Goal: Obtain resource: Obtain resource

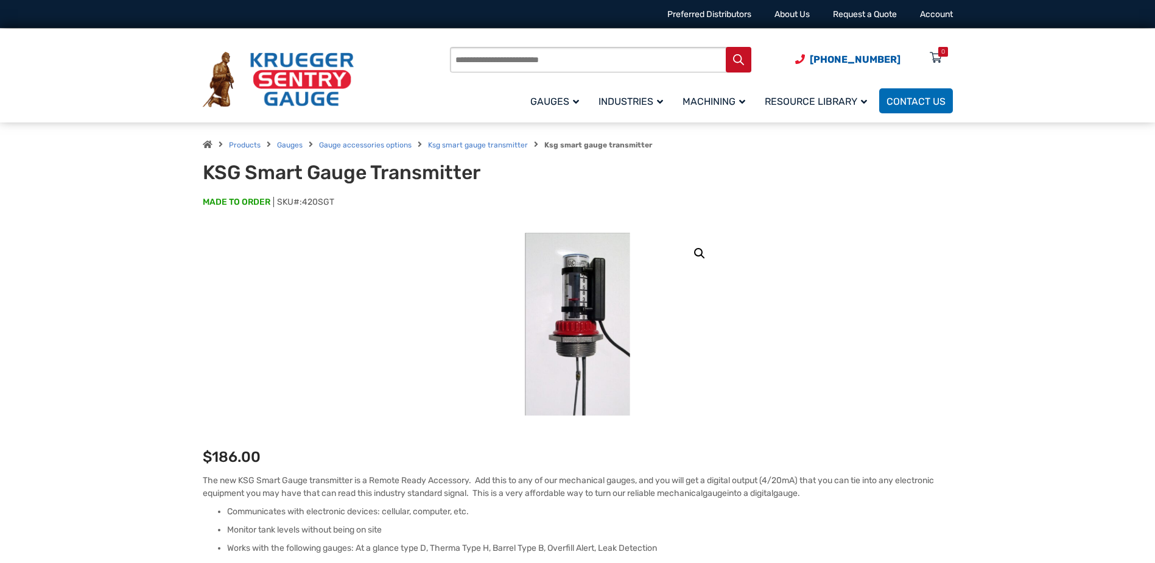
click at [596, 278] on img at bounding box center [577, 324] width 105 height 183
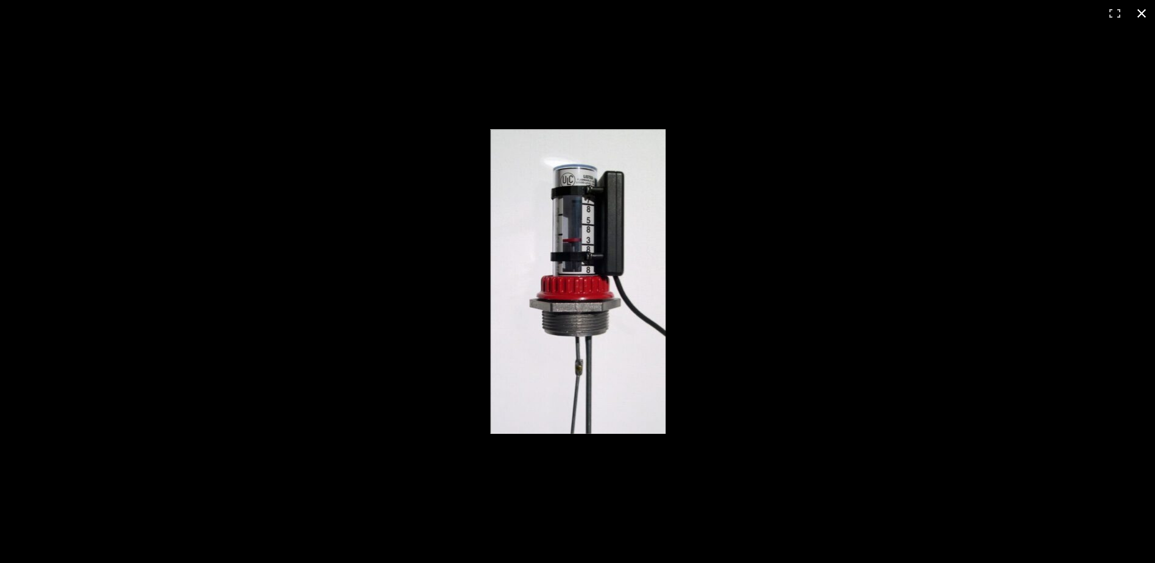
click at [1136, 14] on button "Close (Esc)" at bounding box center [1141, 13] width 27 height 27
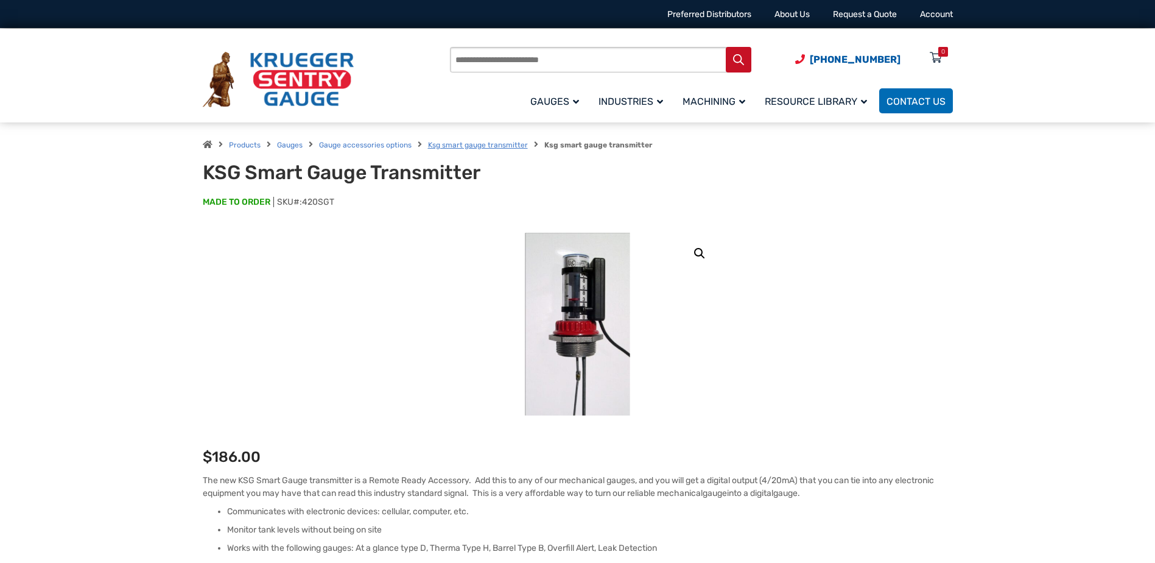
click at [469, 144] on link "Ksg smart gauge transmitter" at bounding box center [478, 145] width 100 height 9
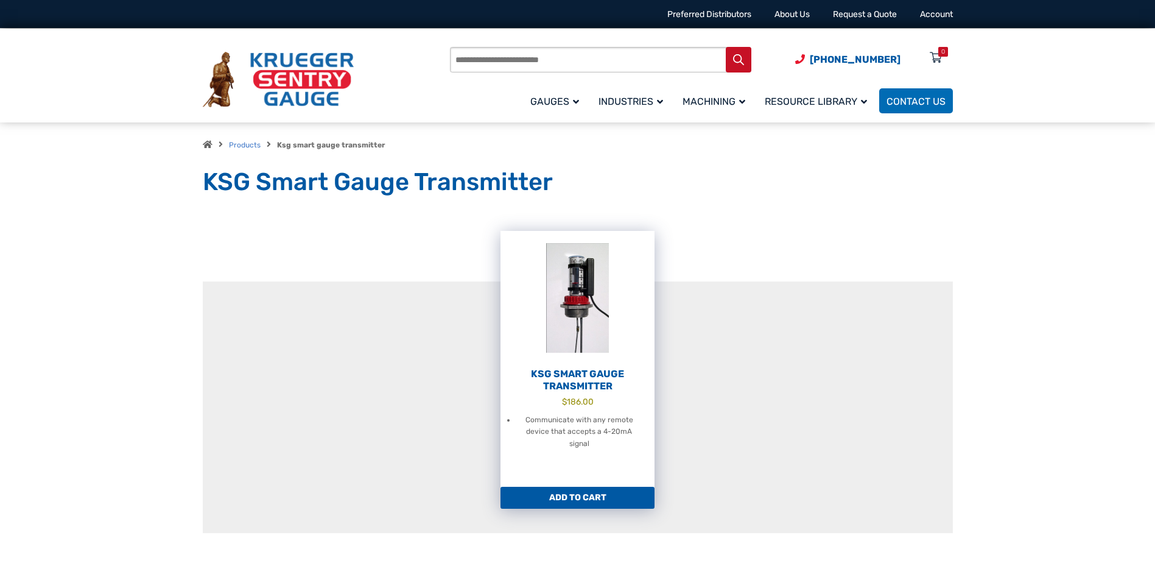
click at [569, 328] on img at bounding box center [578, 298] width 154 height 134
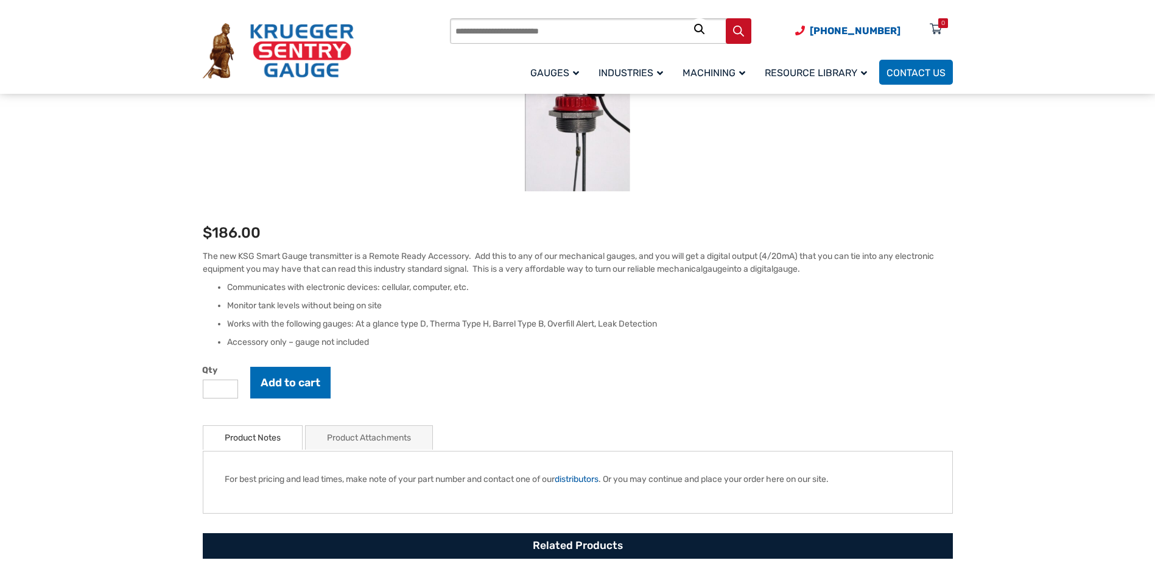
scroll to position [244, 0]
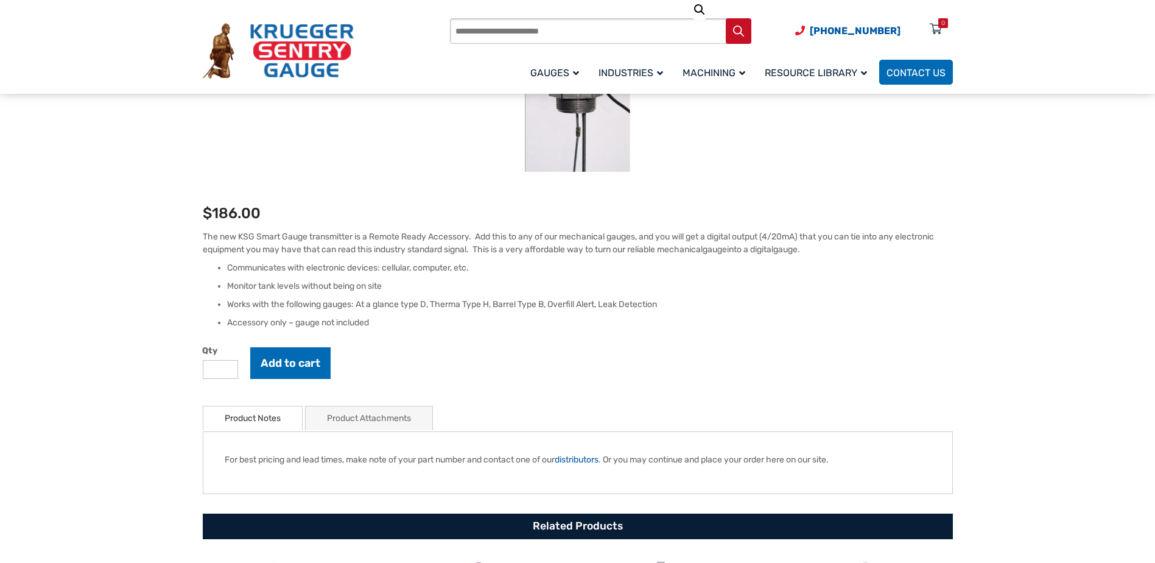
click at [385, 415] on link "Product Attachments" at bounding box center [369, 418] width 84 height 24
click at [353, 461] on link "KSG Smart Gauge Transmitter Assembly Instructions" at bounding box center [350, 459] width 203 height 10
